Goal: Transaction & Acquisition: Purchase product/service

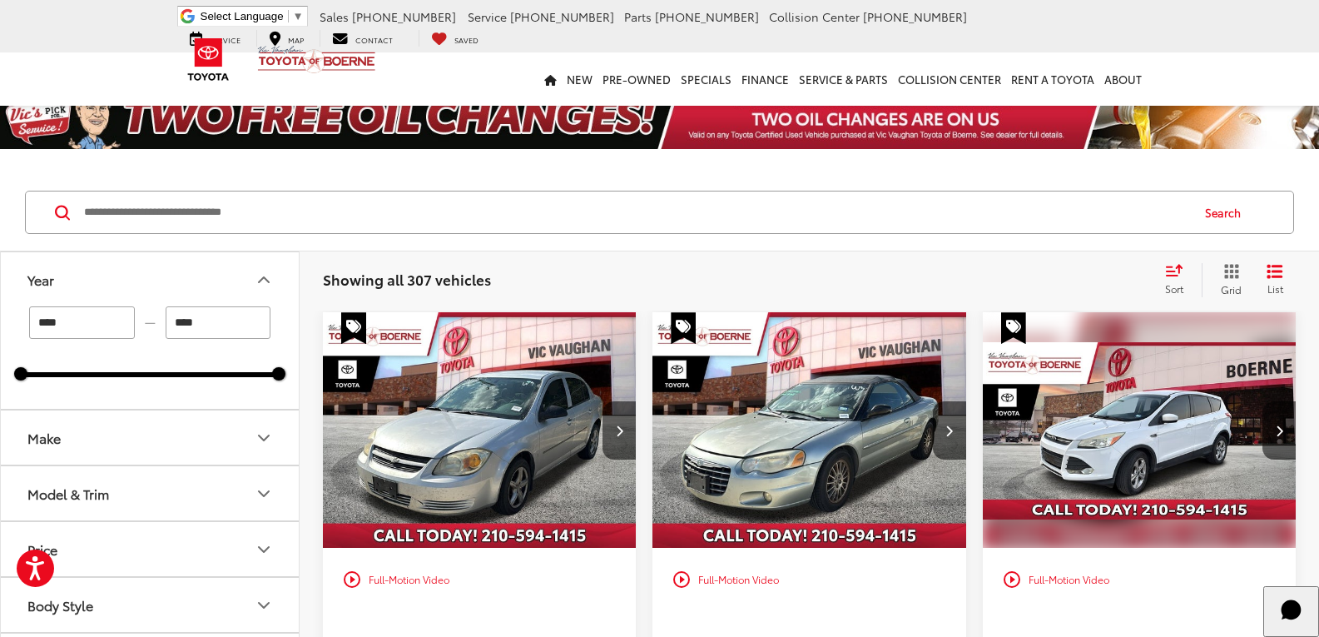
click at [442, 211] on input "Search by Make, Model, or Keyword" at bounding box center [635, 212] width 1107 height 40
type input "*******"
type input "****"
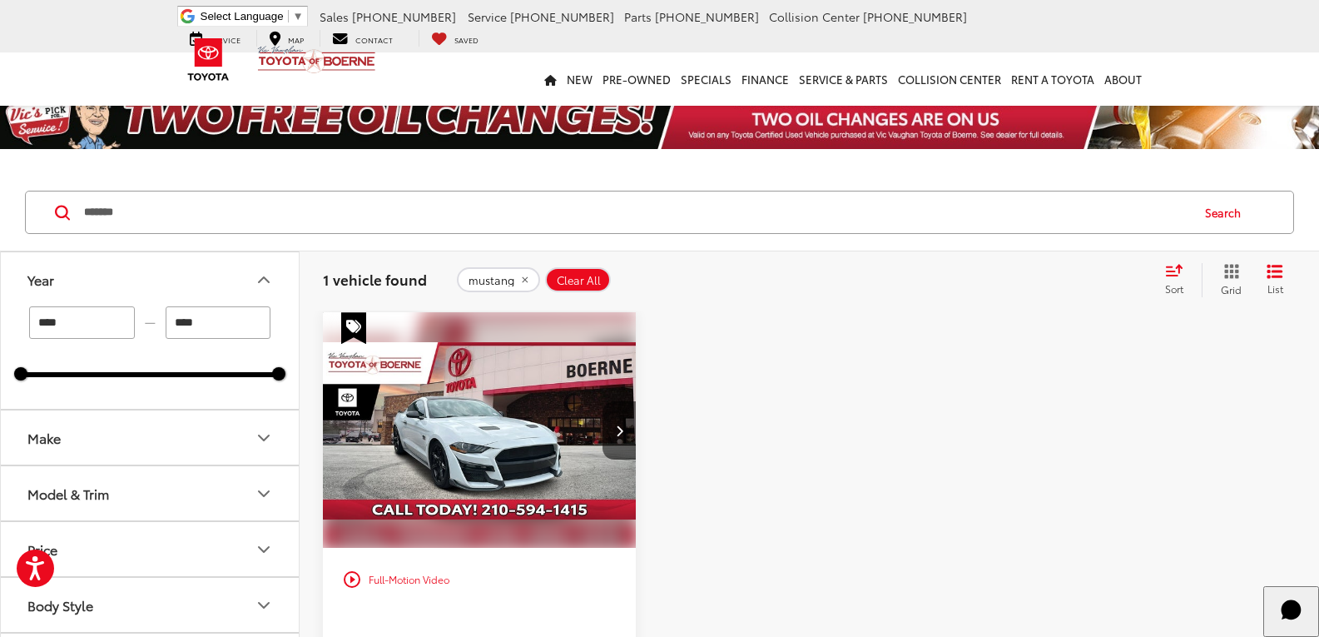
click at [467, 450] on img "2018 Ford Mustang GT 0" at bounding box center [479, 430] width 315 height 236
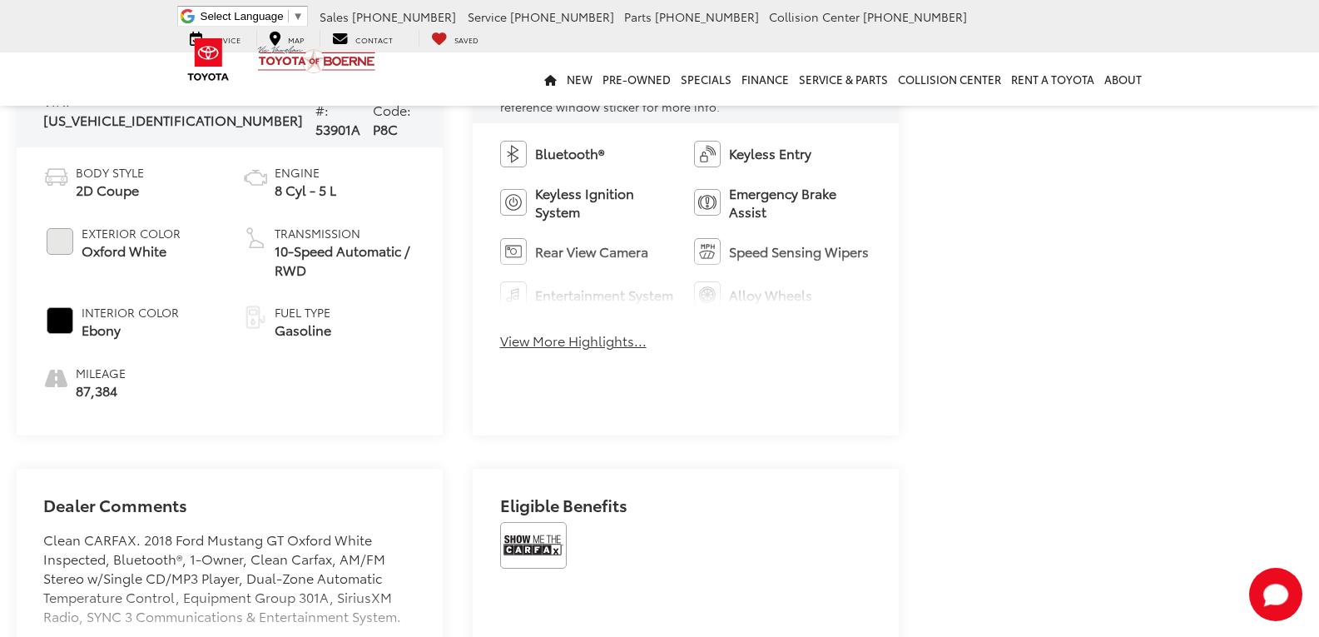
scroll to position [858, 0]
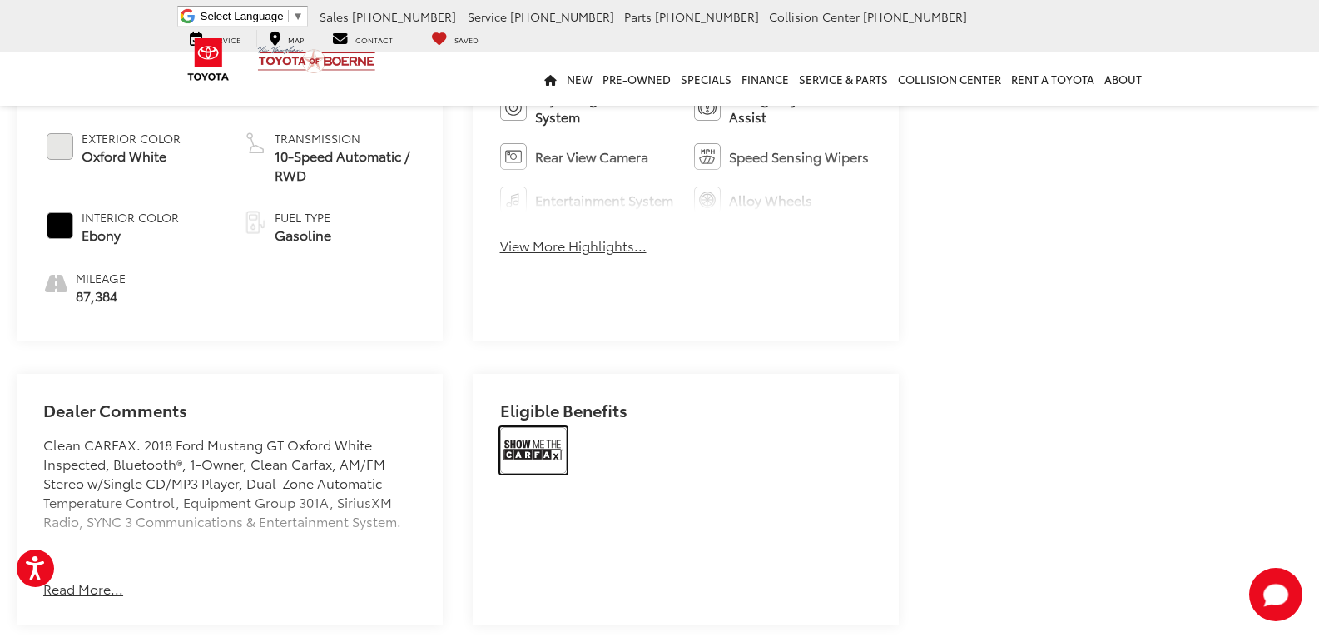
click at [543, 427] on img at bounding box center [533, 450] width 67 height 47
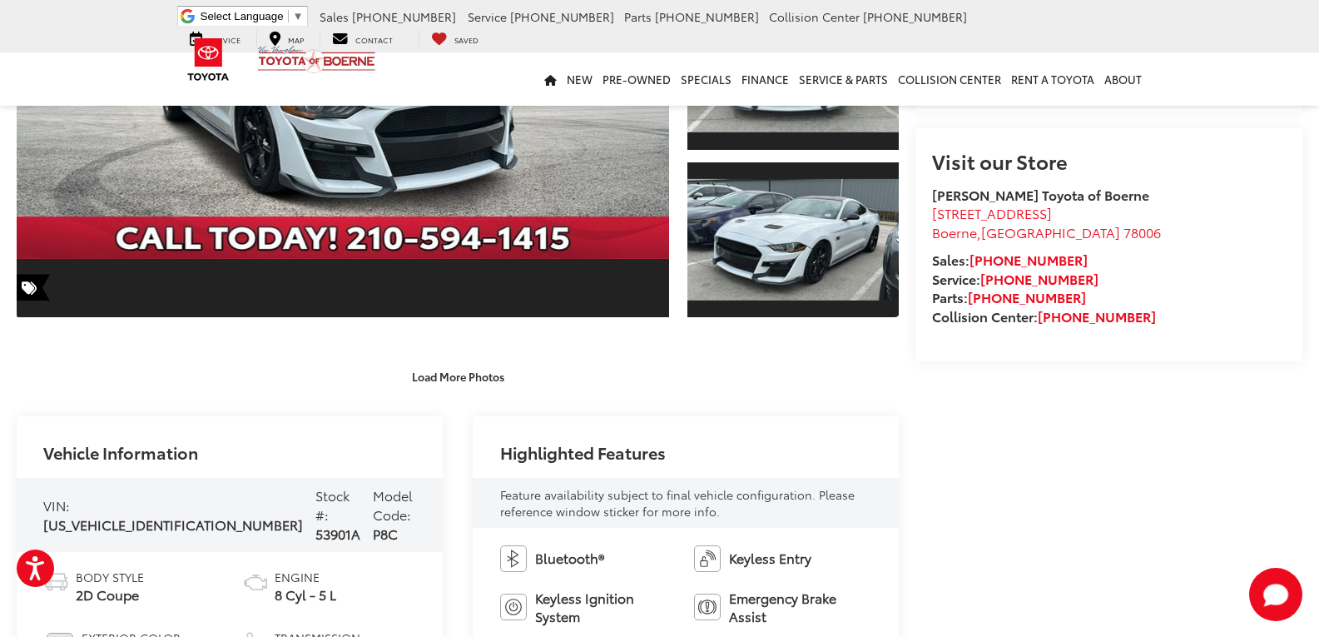
scroll to position [0, 0]
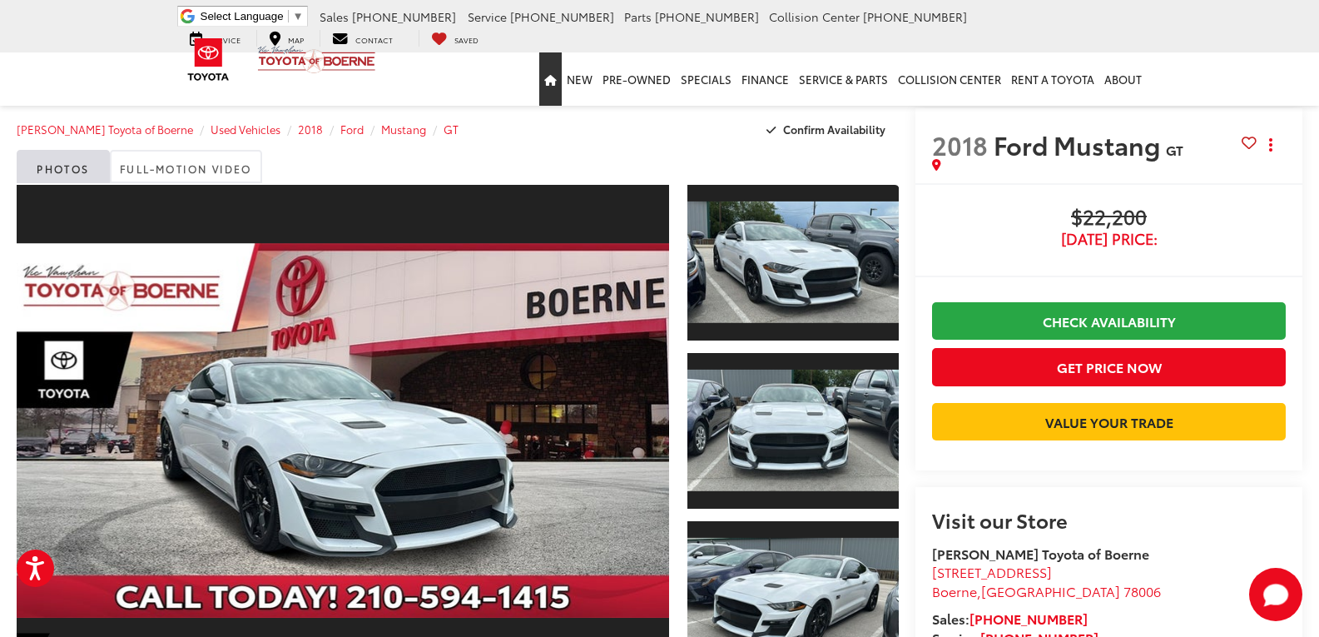
drag, startPoint x: 549, startPoint y: 80, endPoint x: 7, endPoint y: 170, distance: 550.0
click at [549, 80] on link "Home" at bounding box center [550, 78] width 22 height 53
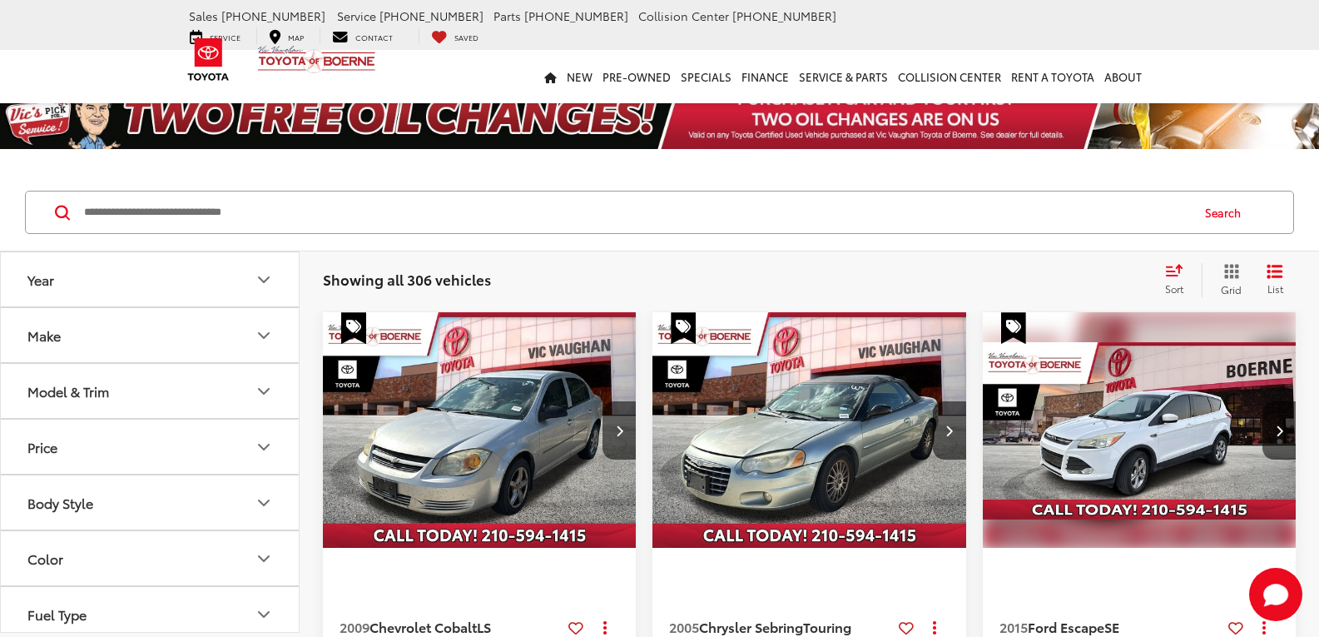
click at [103, 394] on div "Model & Trim" at bounding box center [68, 391] width 82 height 16
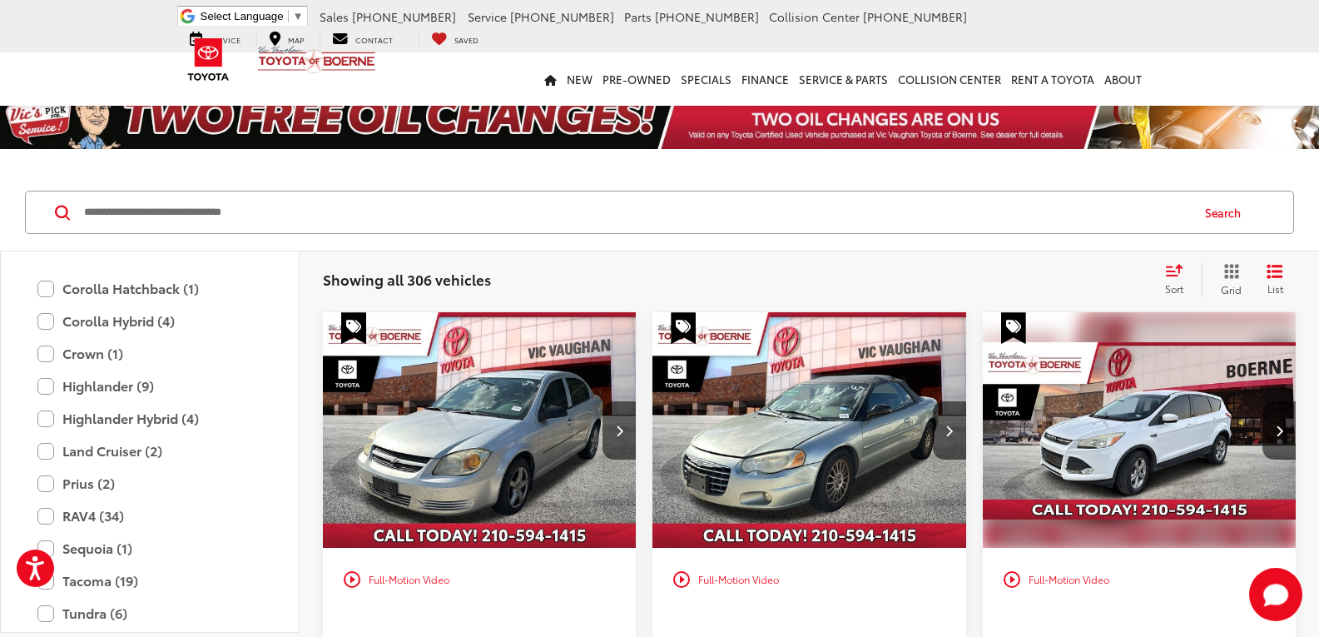
scroll to position [2913, 0]
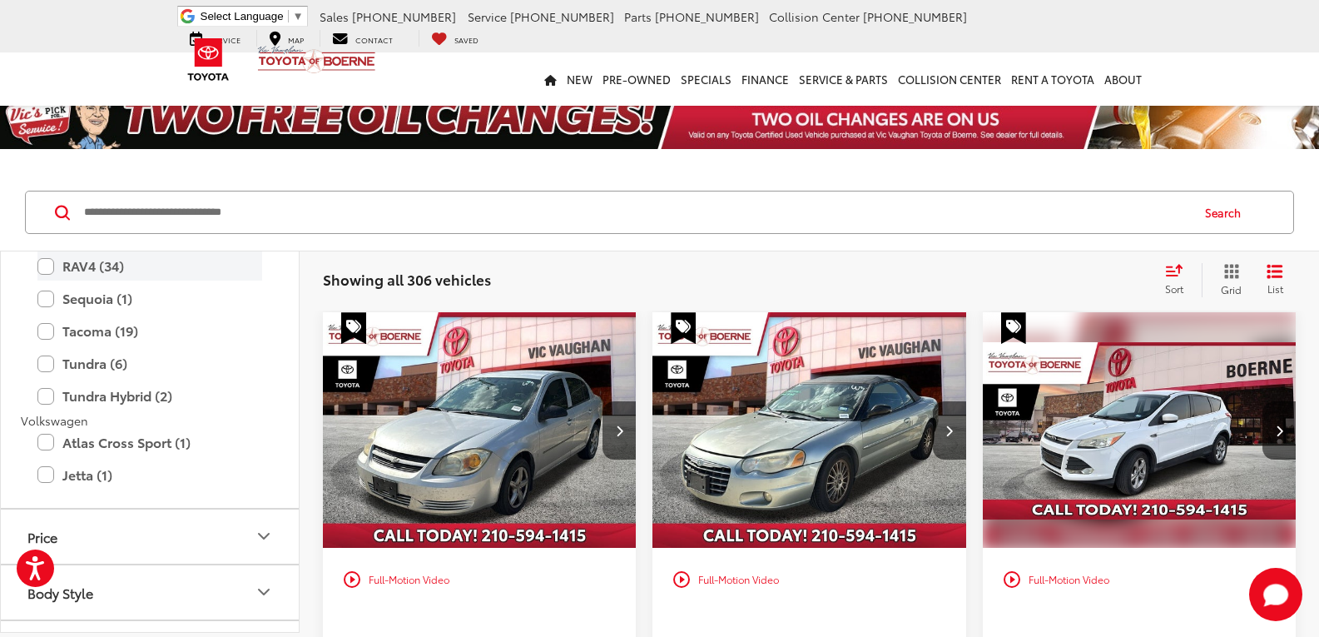
click at [43, 261] on label "RAV4 (34)" at bounding box center [149, 265] width 225 height 29
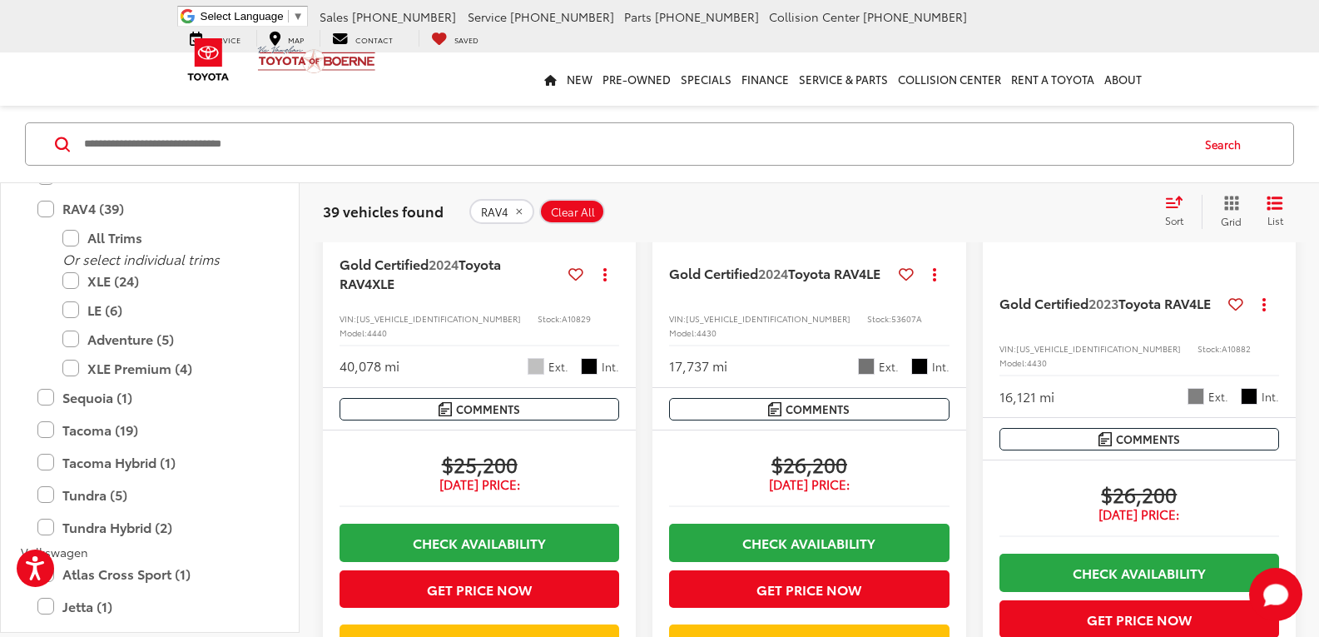
scroll to position [1997, 0]
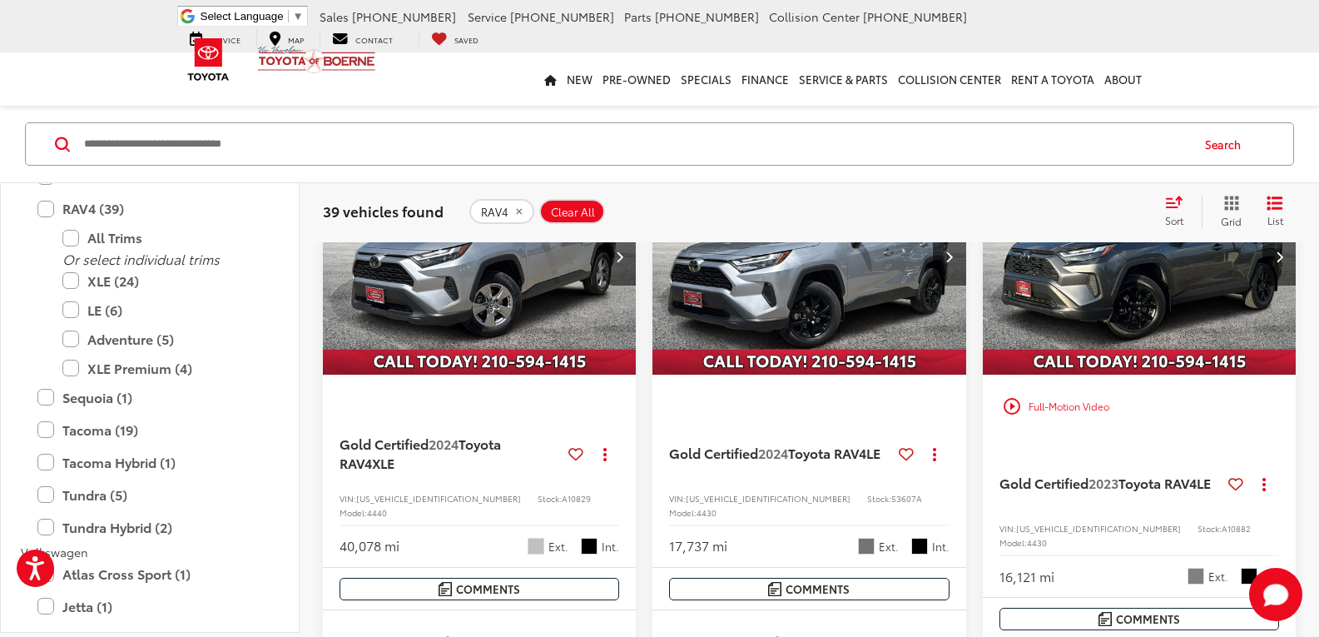
click at [569, 205] on span "Clear All" at bounding box center [573, 211] width 44 height 13
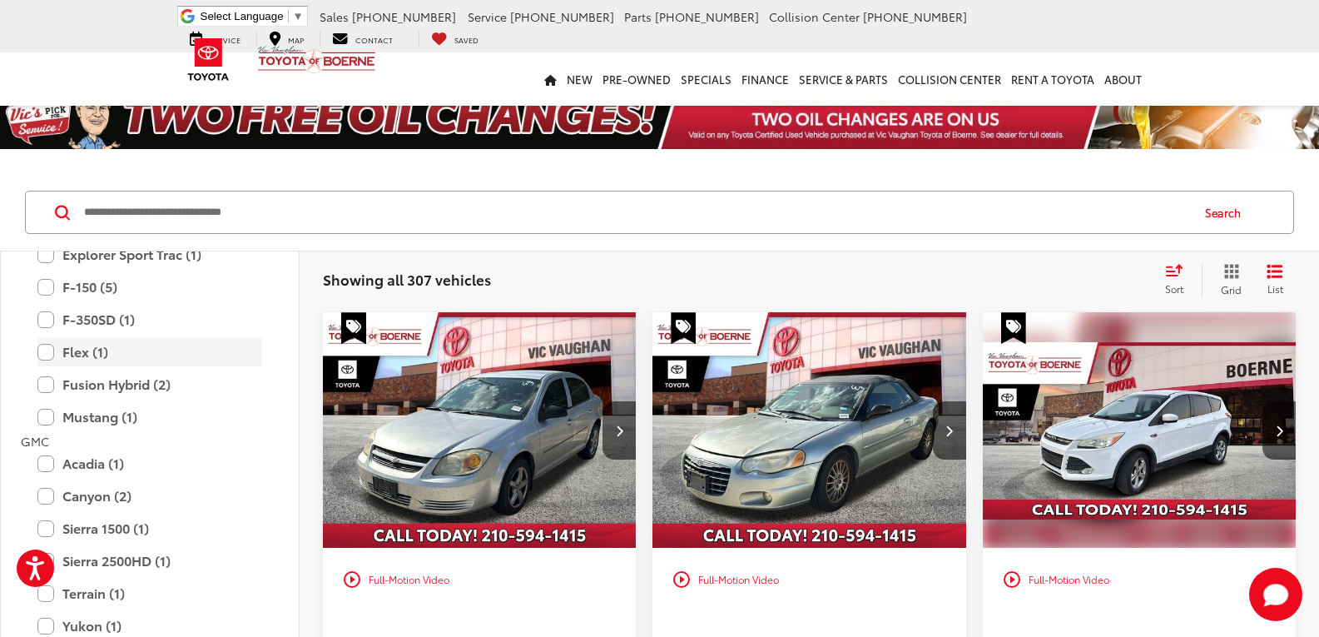
scroll to position [749, 0]
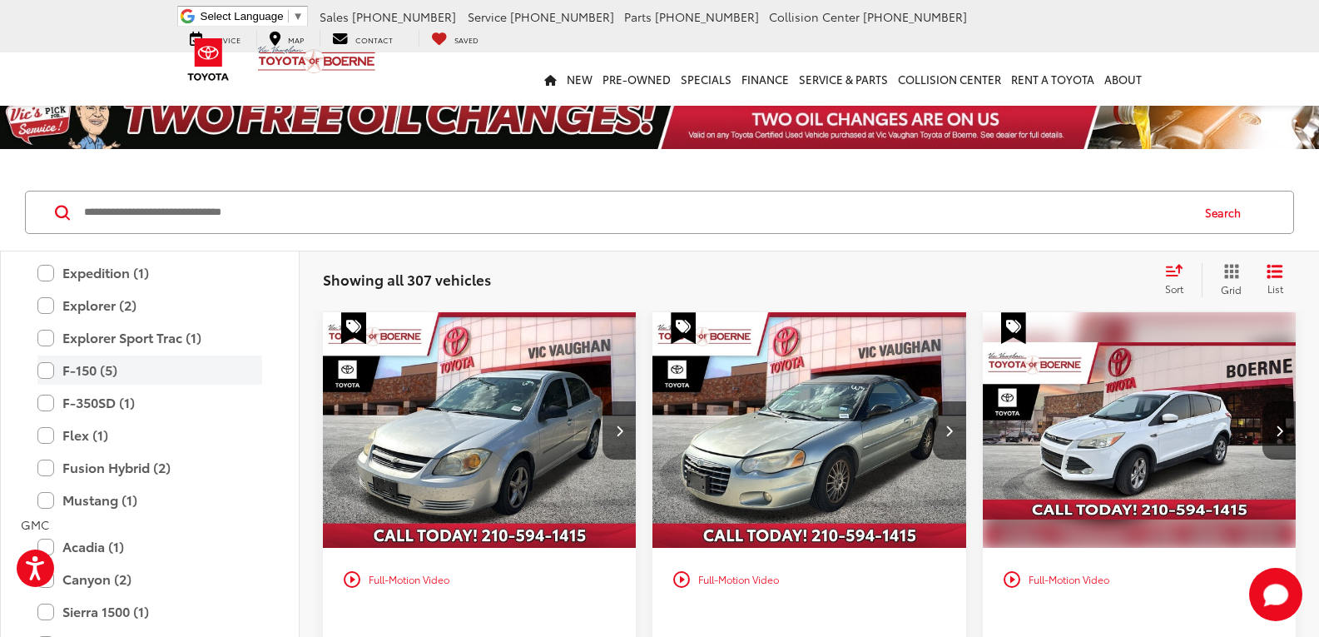
click at [54, 380] on label "F-150 (5)" at bounding box center [149, 369] width 225 height 29
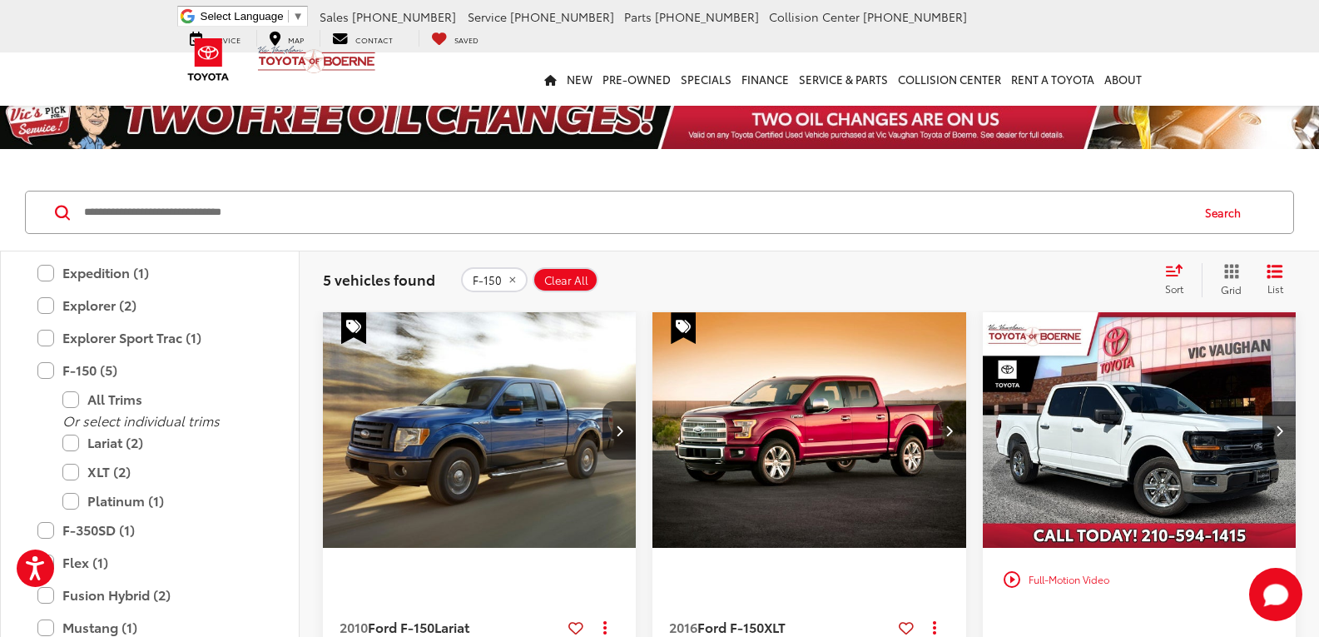
click at [500, 477] on img "2010 Ford F-150 Lariat 0" at bounding box center [479, 430] width 315 height 236
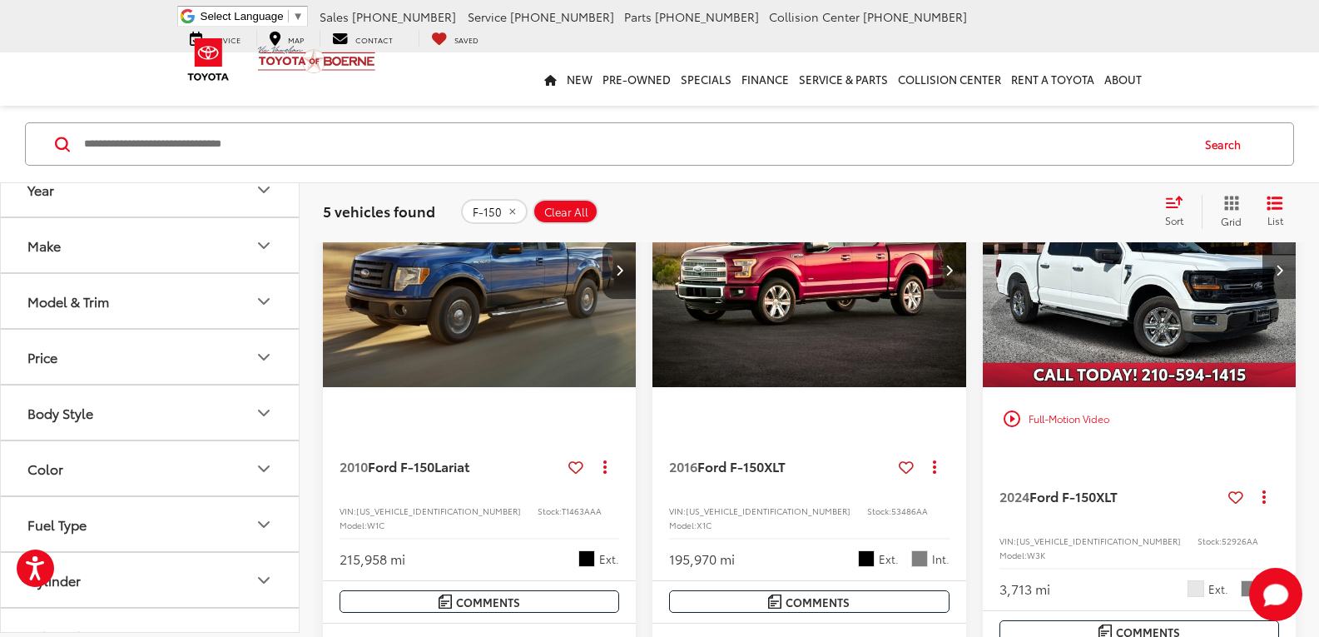
scroll to position [166, 0]
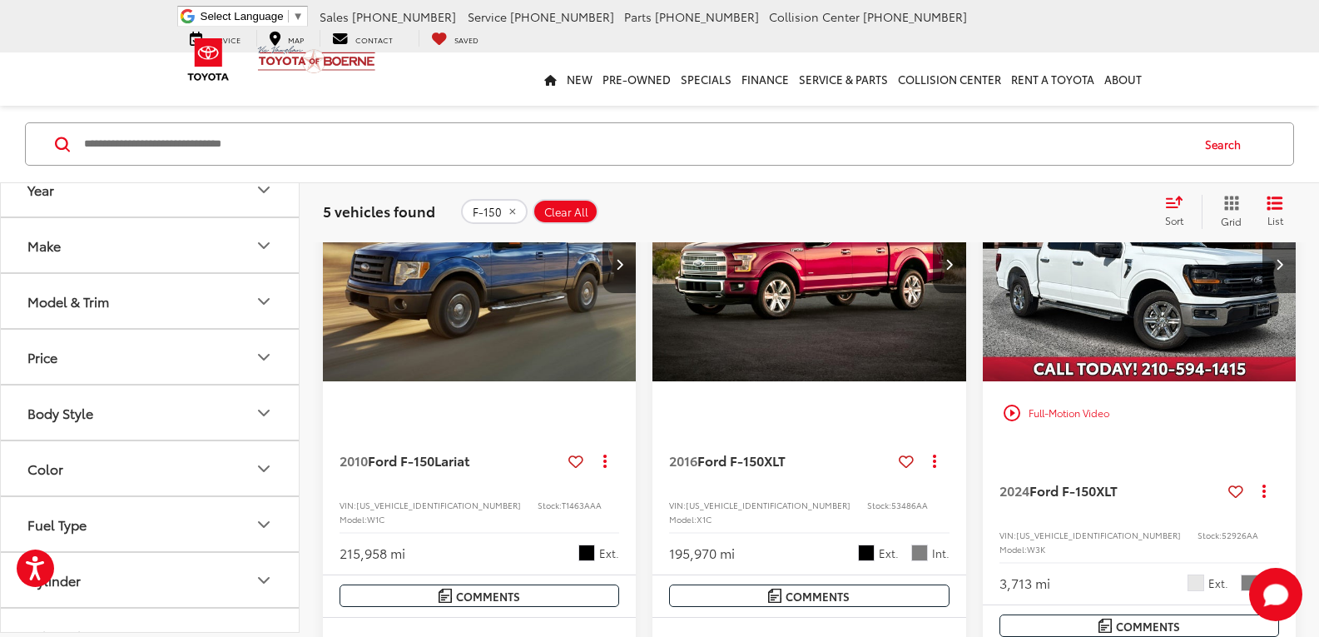
drag, startPoint x: 760, startPoint y: 285, endPoint x: 666, endPoint y: 295, distance: 94.7
click at [757, 285] on img "2016 Ford F-150 XLT 0" at bounding box center [809, 264] width 315 height 236
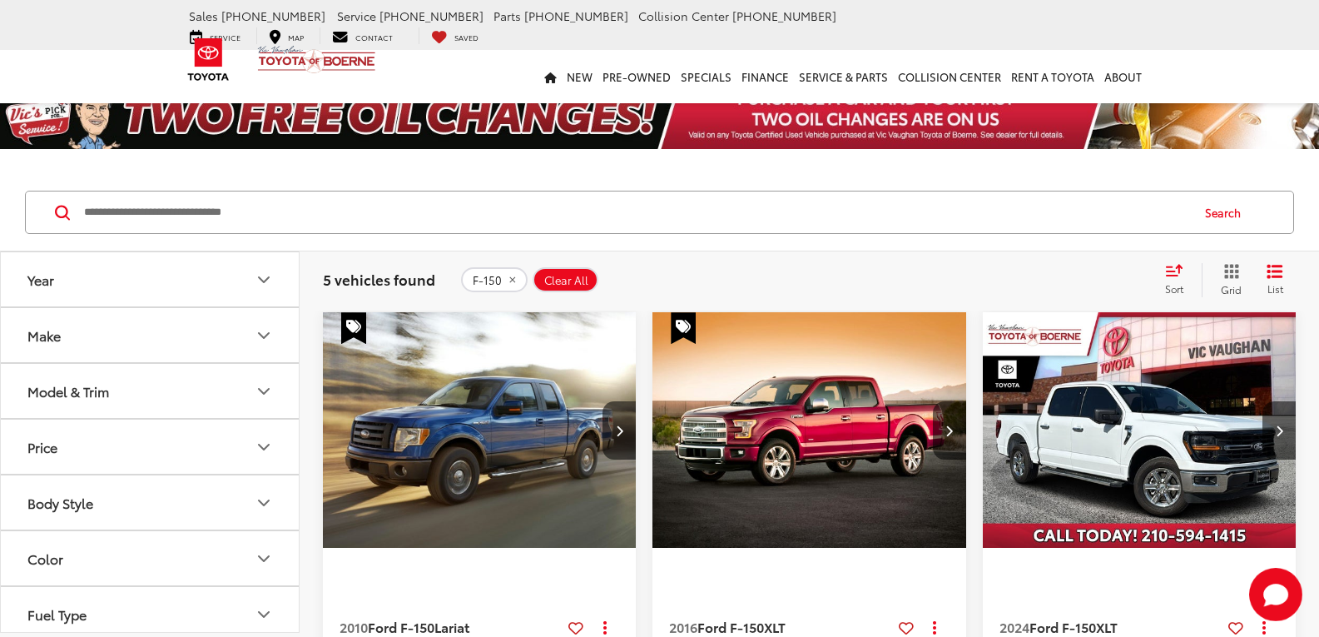
click at [508, 274] on button "F-150" at bounding box center [494, 279] width 67 height 25
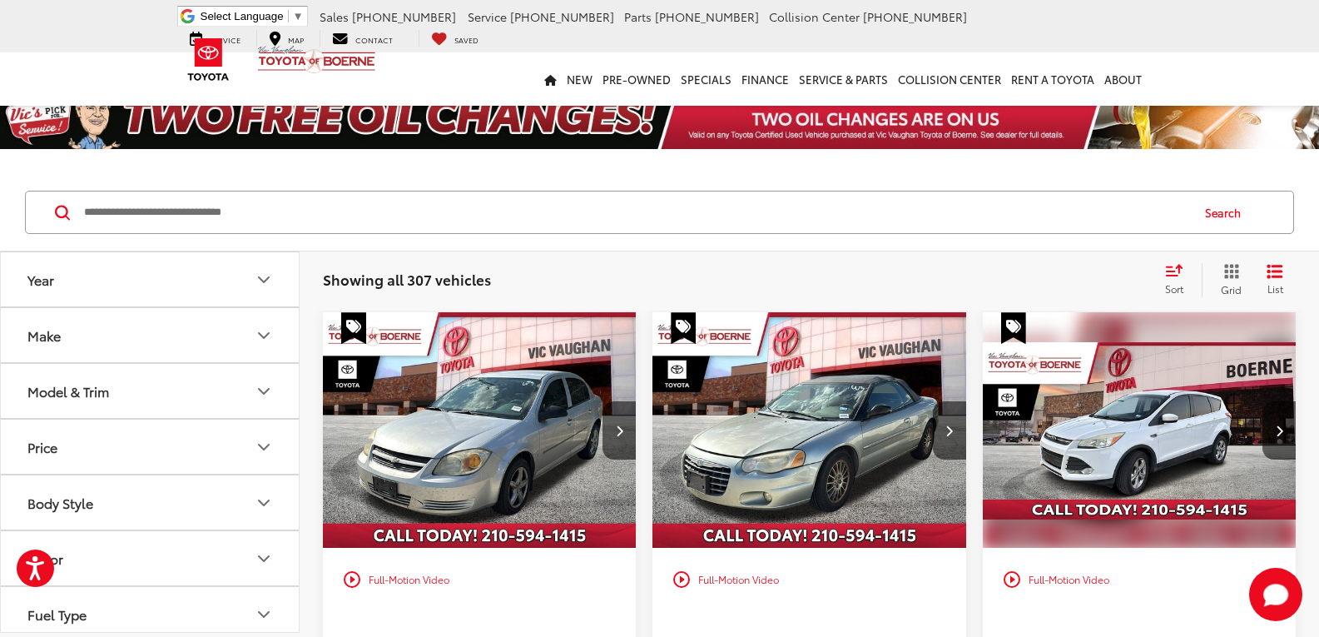
click at [179, 444] on button "Price" at bounding box center [151, 446] width 300 height 54
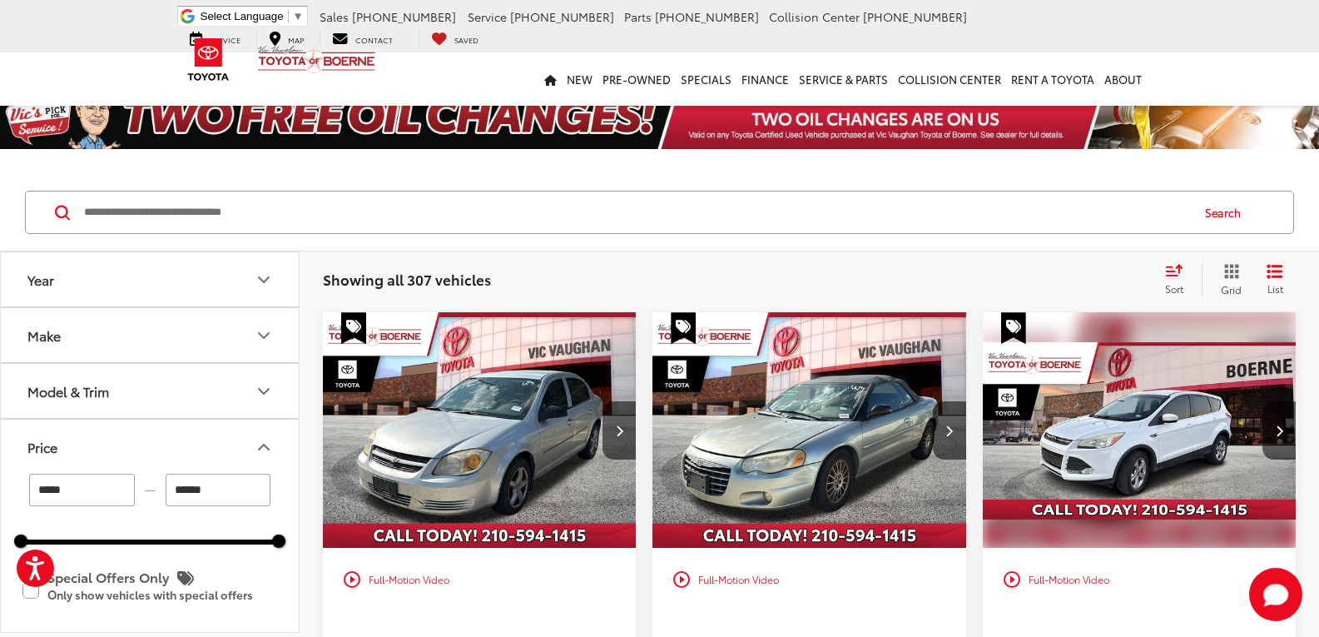
drag, startPoint x: 206, startPoint y: 486, endPoint x: 66, endPoint y: 450, distance: 145.1
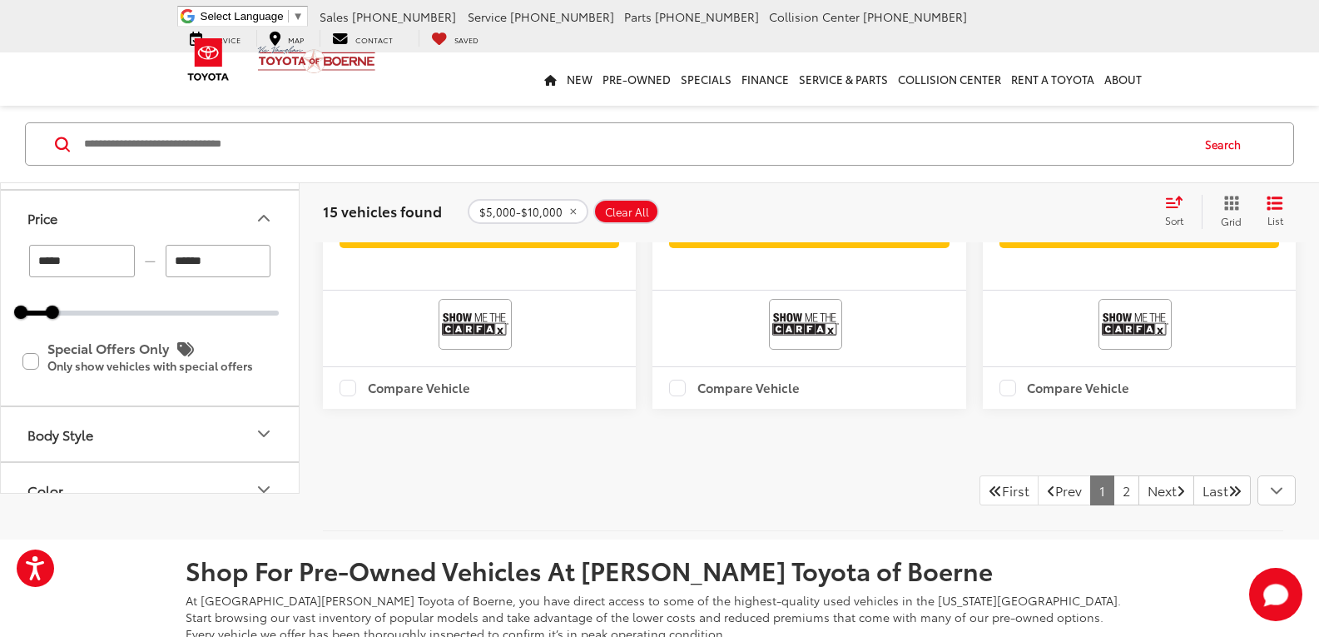
scroll to position [3579, 0]
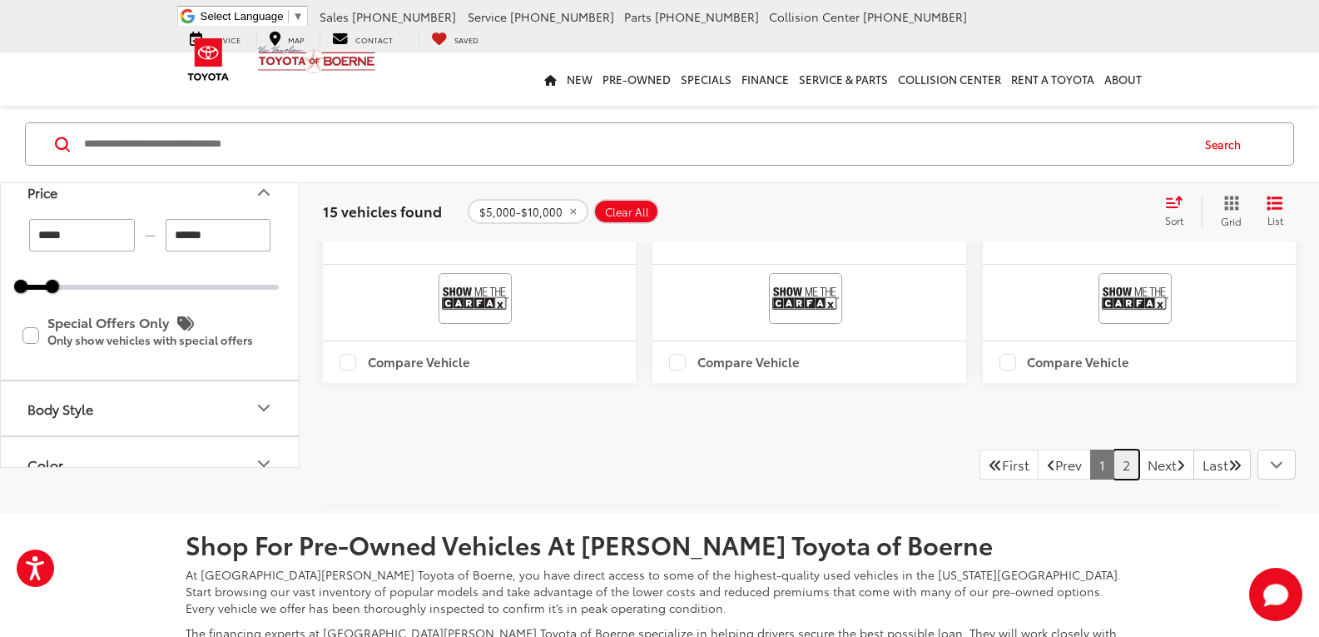
click at [1114, 479] on link "2" at bounding box center [1127, 464] width 26 height 30
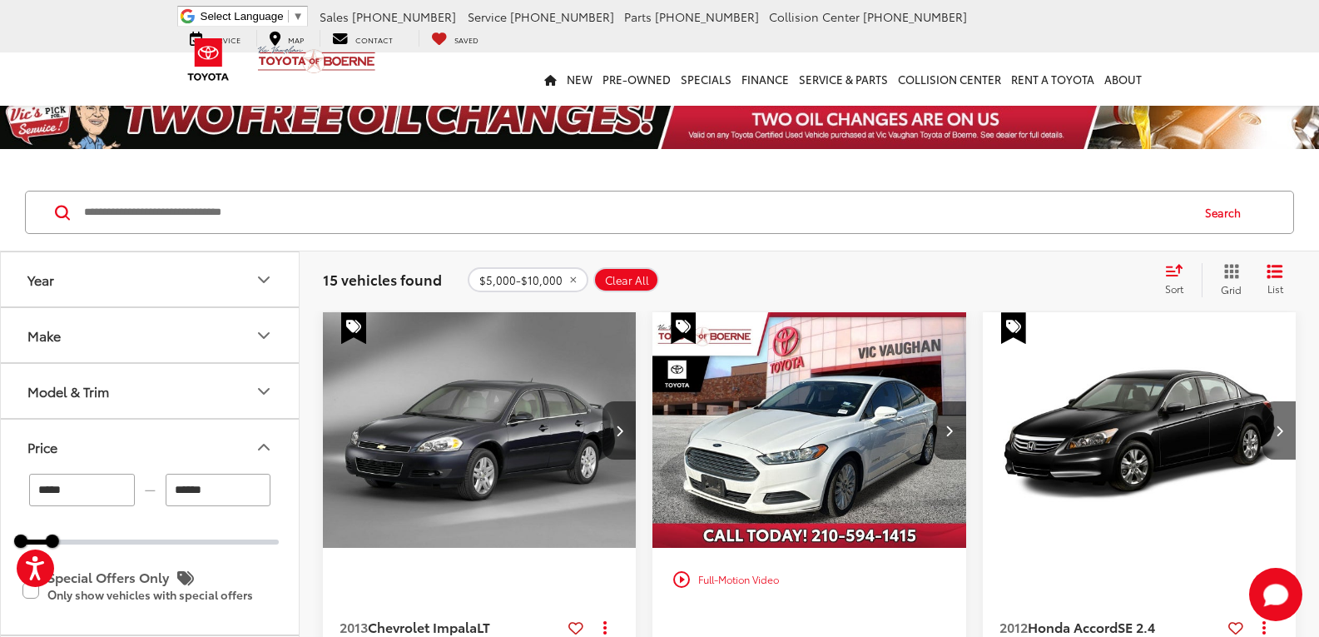
click at [568, 282] on icon "remove 5000-10000" at bounding box center [573, 280] width 11 height 10
type input "******"
